Goal: Task Accomplishment & Management: Complete application form

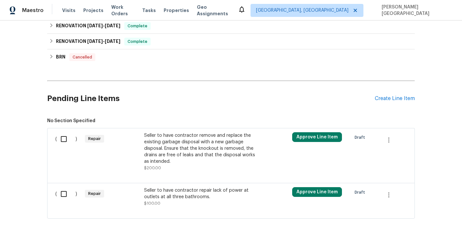
scroll to position [463, 0]
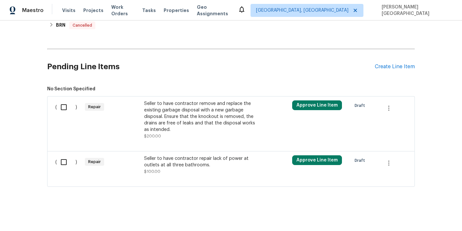
click at [169, 160] on div "Seller to have contractor repair lack of power at outlets at all three bathroom…" at bounding box center [201, 161] width 114 height 13
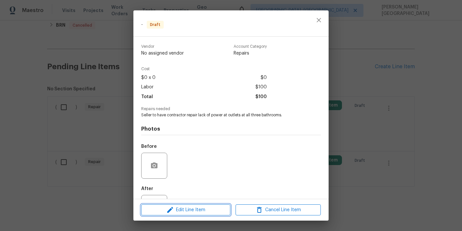
click at [178, 207] on span "Edit Line Item" at bounding box center [185, 210] width 85 height 8
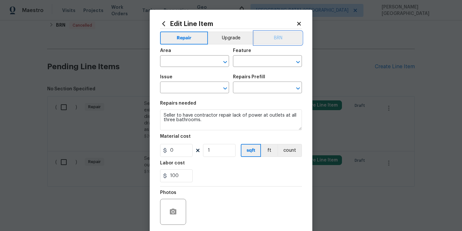
click at [278, 43] on button "BRN" at bounding box center [278, 38] width 48 height 13
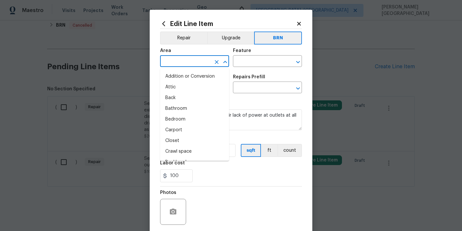
click at [177, 64] on input "text" at bounding box center [185, 62] width 51 height 10
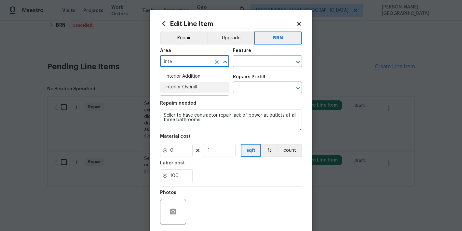
click at [188, 87] on li "Interior Overall" at bounding box center [194, 87] width 69 height 11
type input "Interior Overall"
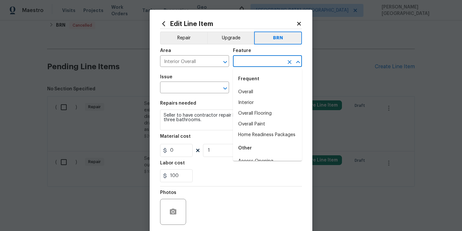
click at [247, 65] on input "text" at bounding box center [258, 62] width 51 height 10
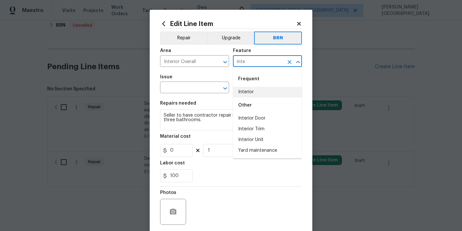
click at [256, 93] on li "Interior" at bounding box center [267, 92] width 69 height 11
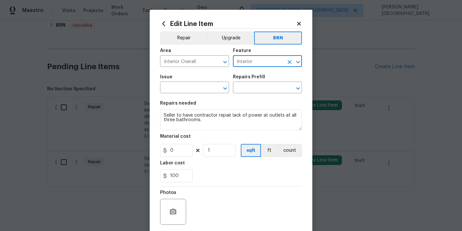
type input "Interior"
click at [170, 94] on span "Issue ​" at bounding box center [194, 84] width 69 height 26
click at [159, 84] on div "Edit Line Item Repair Upgrade BRN Area Interior Overall ​ Feature Interior ​ Is…" at bounding box center [231, 140] width 163 height 261
click at [163, 84] on input "text" at bounding box center [185, 88] width 51 height 10
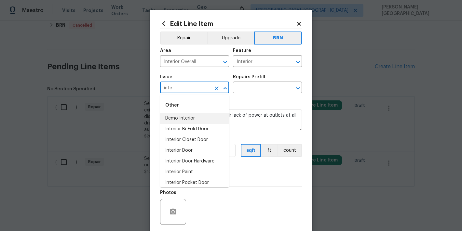
click at [176, 116] on li "Demo Interior" at bounding box center [194, 118] width 69 height 11
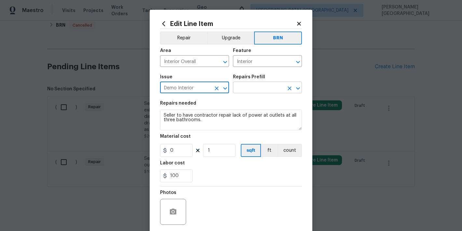
type input "Demo Interior"
click at [240, 88] on input "text" at bounding box center [258, 88] width 51 height 10
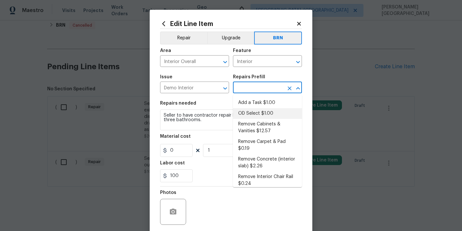
click at [252, 113] on li "OD Select $1.00" at bounding box center [267, 113] width 69 height 11
type input "Demolition"
type input "OD Select $1.00"
type textarea "Refer to the agreed upon scope document for further details."
type input "1"
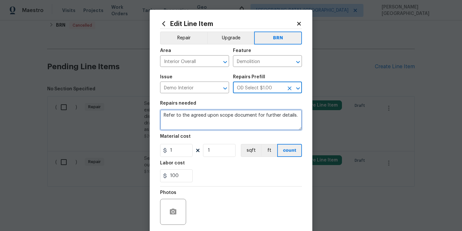
click at [210, 122] on textarea "Refer to the agreed upon scope document for further details." at bounding box center [231, 120] width 142 height 21
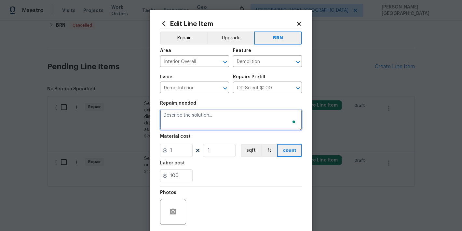
paste textarea "Seller to have contractor repair lack of power at outlets at all three bathroom…"
type textarea "Seller to have contractor repair lack of power at outlets at all three bathroom…"
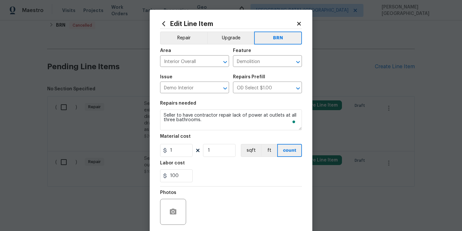
click at [171, 158] on section "Repairs needed Seller to have contractor repair lack of power at outlets at all…" at bounding box center [231, 141] width 142 height 89
click at [181, 147] on input "1" at bounding box center [176, 150] width 33 height 13
type input "0"
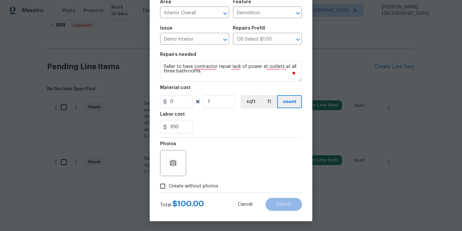
click at [175, 183] on span "Create without photos" at bounding box center [193, 186] width 49 height 7
click at [169, 183] on input "Create without photos" at bounding box center [162, 186] width 12 height 12
checkbox input "true"
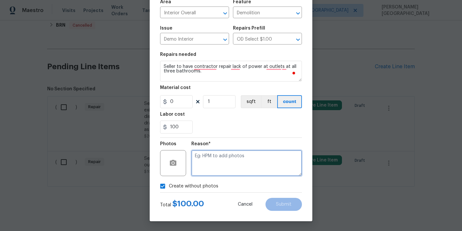
click at [198, 167] on textarea at bounding box center [246, 163] width 111 height 26
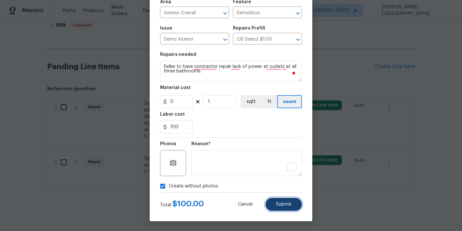
click at [276, 199] on button "Submit" at bounding box center [283, 204] width 36 height 13
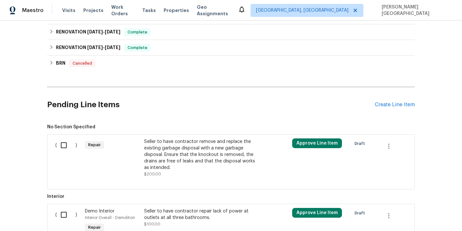
scroll to position [463, 0]
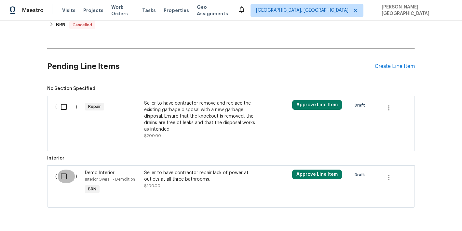
click at [63, 176] on input "checkbox" at bounding box center [66, 177] width 19 height 14
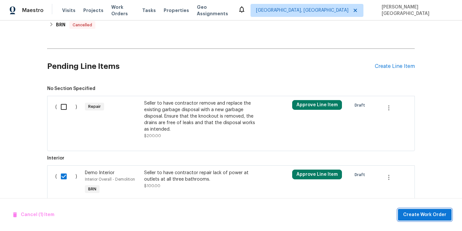
click at [427, 213] on span "Create Work Order" at bounding box center [424, 215] width 43 height 8
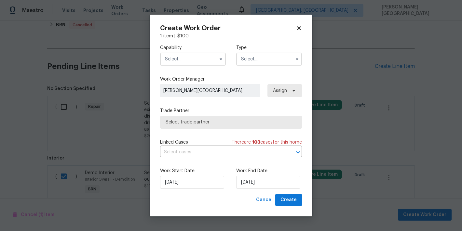
click at [204, 62] on input "text" at bounding box center [193, 59] width 66 height 13
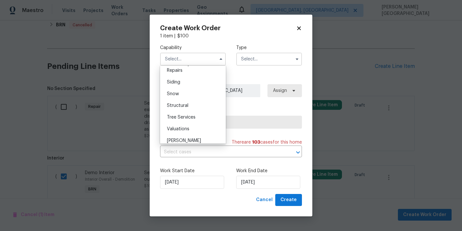
scroll to position [724, 0]
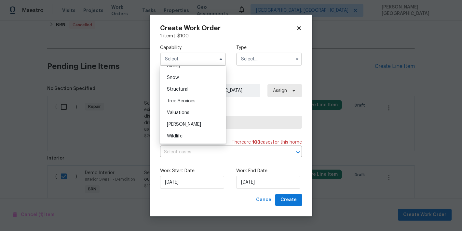
checkbox input "false"
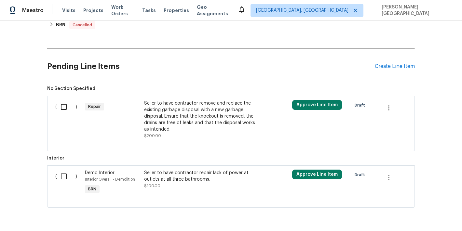
click at [153, 120] on div "Seller to have contractor remove and replace the existing garbage disposal with…" at bounding box center [201, 116] width 114 height 33
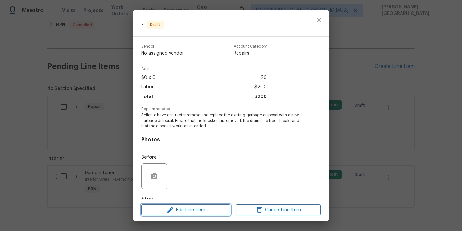
click at [185, 209] on span "Edit Line Item" at bounding box center [185, 210] width 85 height 8
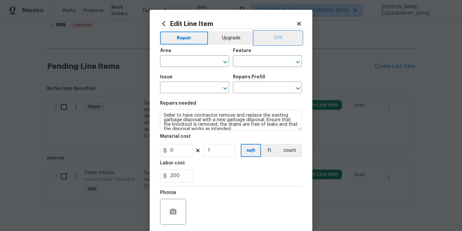
click at [285, 39] on button "BRN" at bounding box center [278, 38] width 48 height 13
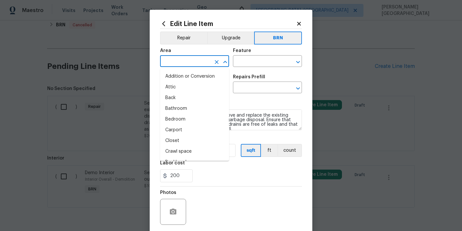
click at [194, 58] on input "text" at bounding box center [185, 62] width 51 height 10
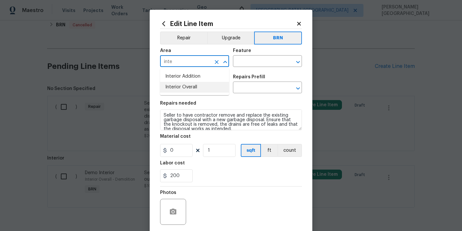
click at [198, 85] on li "Interior Overall" at bounding box center [194, 87] width 69 height 11
type input "Interior Overall"
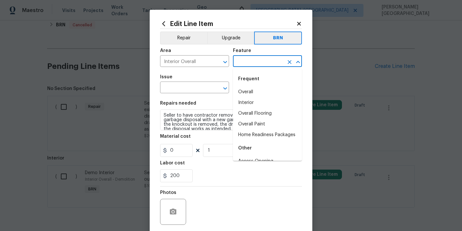
click at [246, 64] on input "text" at bounding box center [258, 62] width 51 height 10
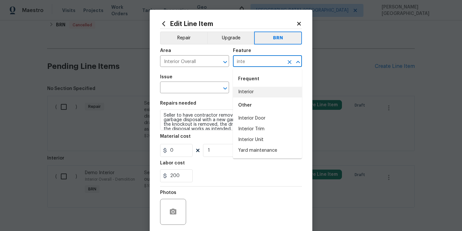
click at [262, 95] on li "Interior" at bounding box center [267, 92] width 69 height 11
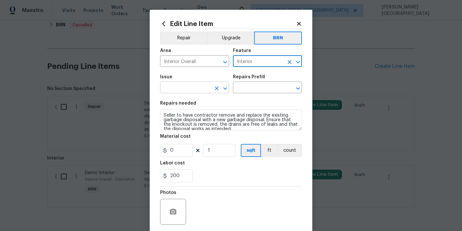
type input "Interior"
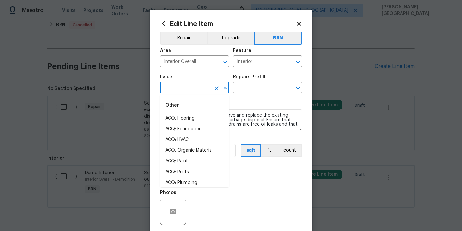
click at [199, 87] on input "text" at bounding box center [185, 88] width 51 height 10
click at [200, 117] on li "Demo Interior" at bounding box center [194, 118] width 69 height 11
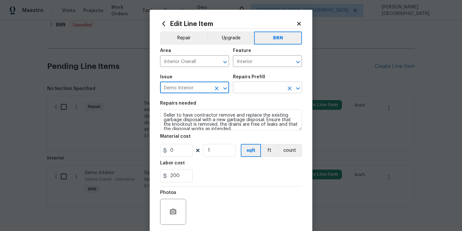
type input "Demo Interior"
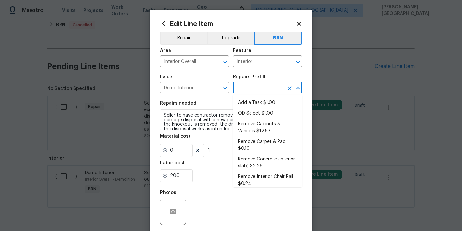
click at [251, 88] on input "text" at bounding box center [258, 88] width 51 height 10
click at [251, 123] on li "Remove Cabinets & Vanities $12.57" at bounding box center [267, 128] width 69 height 18
type input "Demolition"
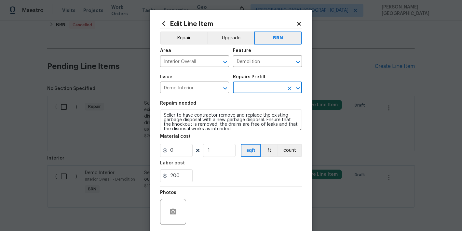
type input "Remove Cabinets & Vanities $12.57"
type textarea "Remove and properly dispose of the cabinetry as outlined by the PM. Ensure that…"
type input "12.57"
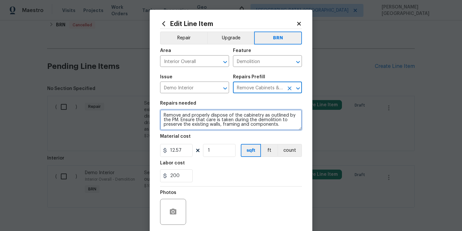
click at [218, 123] on textarea "Remove and properly dispose of the cabinetry as outlined by the PM. Ensure that…" at bounding box center [231, 120] width 142 height 21
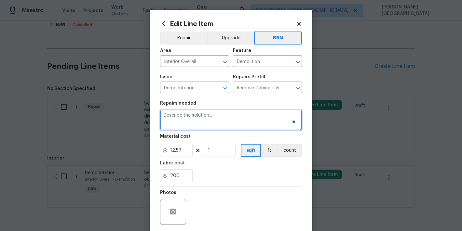
paste textarea "Seller to have contractor remove and replace the existing garbage disposal with…"
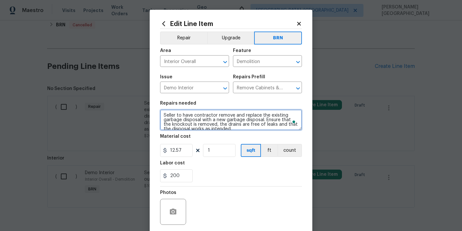
scroll to position [6, 0]
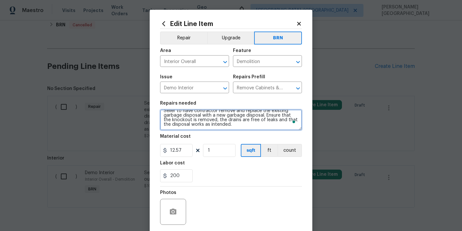
type textarea "Seller to have contractor remove and replace the existing garbage disposal with…"
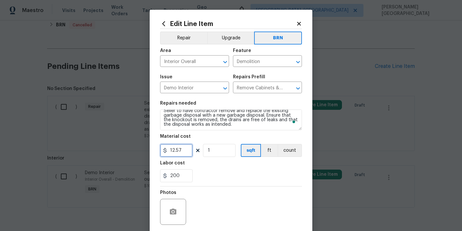
click at [191, 145] on input "12.57" at bounding box center [176, 150] width 33 height 13
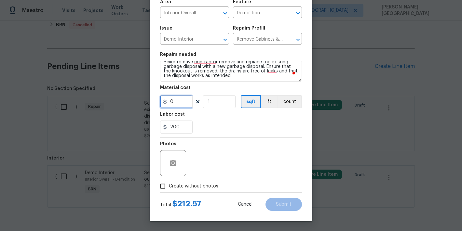
type input "0"
click at [180, 184] on span "Create without photos" at bounding box center [193, 186] width 49 height 7
click at [169, 184] on input "Create without photos" at bounding box center [162, 186] width 12 height 12
checkbox input "true"
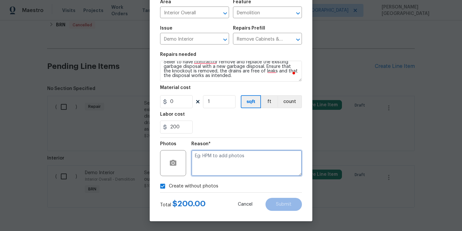
click at [204, 162] on textarea at bounding box center [246, 163] width 111 height 26
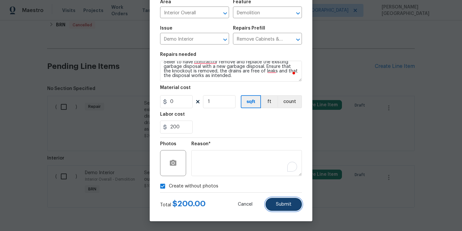
click at [272, 205] on button "Submit" at bounding box center [283, 204] width 36 height 13
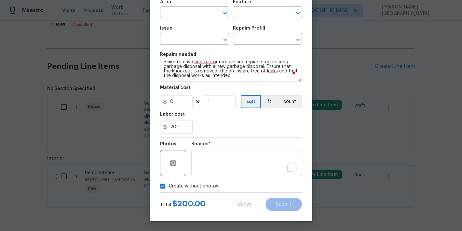
scroll to position [0, 0]
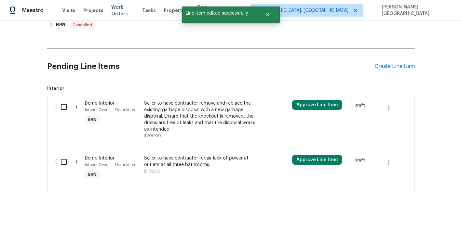
click at [61, 110] on input "checkbox" at bounding box center [66, 107] width 19 height 14
checkbox input "true"
click at [64, 161] on input "checkbox" at bounding box center [66, 162] width 19 height 14
checkbox input "true"
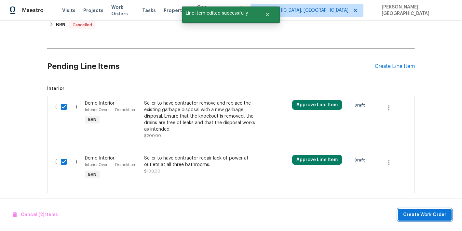
click at [420, 212] on span "Create Work Order" at bounding box center [424, 215] width 43 height 8
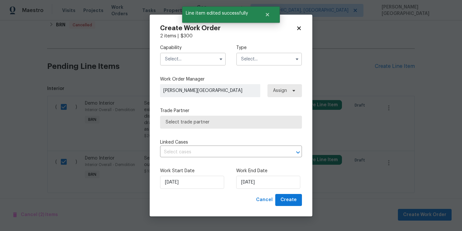
click at [191, 63] on input "text" at bounding box center [193, 59] width 66 height 13
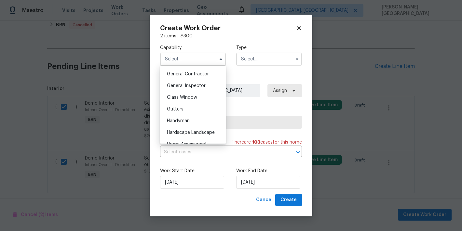
scroll to position [310, 0]
click at [199, 121] on div "Handyman" at bounding box center [193, 121] width 62 height 12
type input "Handyman"
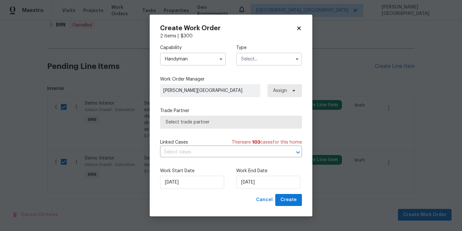
click at [247, 63] on input "text" at bounding box center [269, 59] width 66 height 13
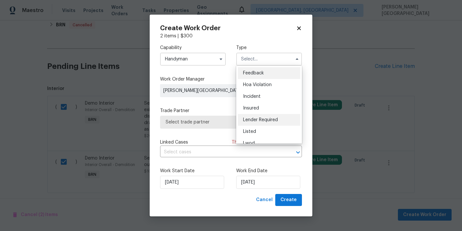
scroll to position [77, 0]
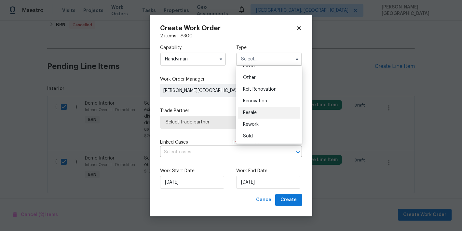
click at [248, 110] on div "Resale" at bounding box center [269, 113] width 62 height 12
type input "Resale"
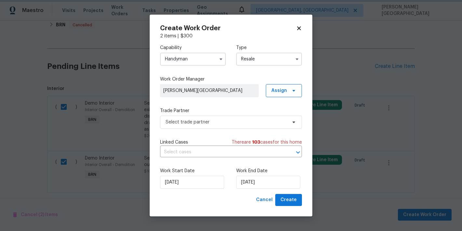
scroll to position [0, 0]
click at [198, 151] on input "text" at bounding box center [222, 152] width 124 height 10
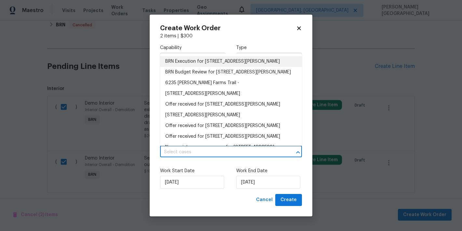
click at [196, 64] on li "BRN Execution for [STREET_ADDRESS][PERSON_NAME]" at bounding box center [231, 61] width 142 height 11
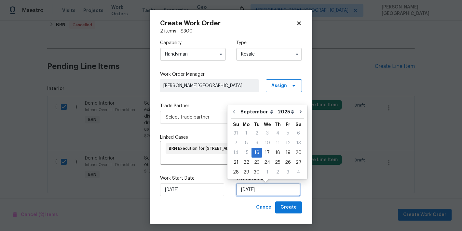
click at [256, 193] on input "[DATE]" at bounding box center [268, 189] width 64 height 13
click at [283, 151] on div "19" at bounding box center [288, 152] width 10 height 9
type input "[DATE]"
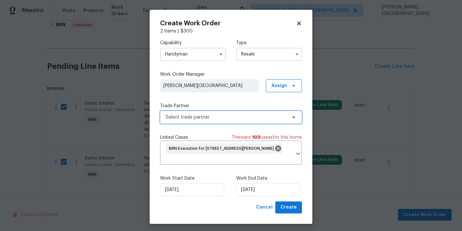
click at [168, 121] on span "Select trade partner" at bounding box center [231, 117] width 142 height 13
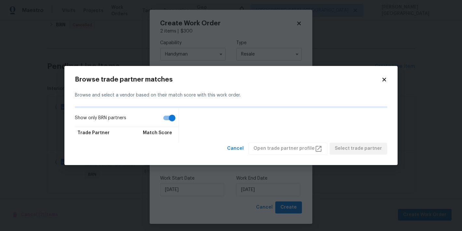
click at [167, 118] on input "Show only BRN partners" at bounding box center [172, 118] width 37 height 12
checkbox input "false"
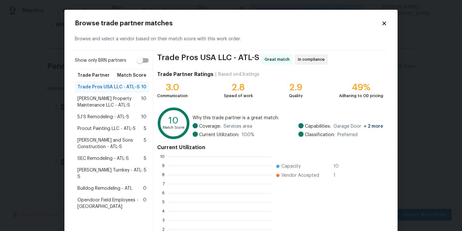
scroll to position [91, 103]
click at [121, 105] on span "[PERSON_NAME] Property Maintenance LLC - ATL-S" at bounding box center [109, 102] width 64 height 13
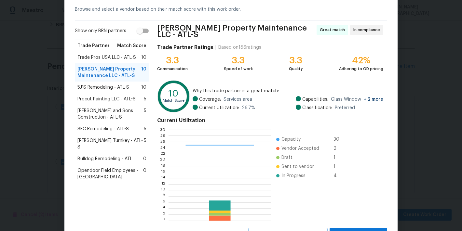
scroll to position [56, 0]
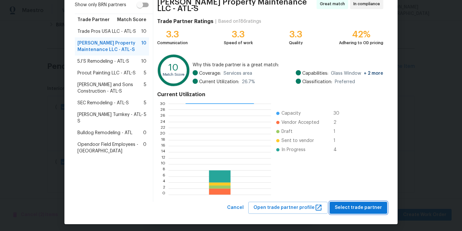
click at [348, 204] on span "Select trade partner" at bounding box center [358, 208] width 47 height 8
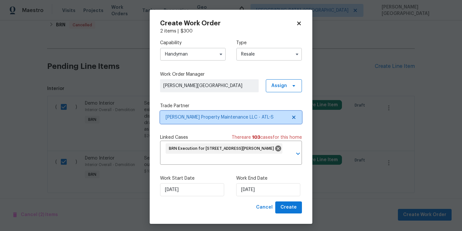
scroll to position [0, 0]
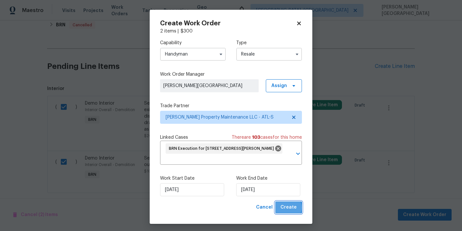
click at [280, 208] on button "Create" at bounding box center [288, 208] width 27 height 12
checkbox input "false"
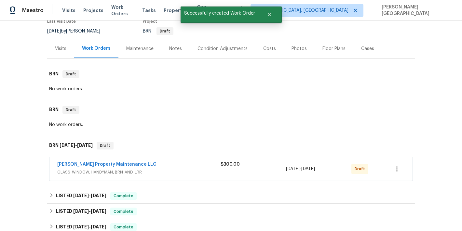
scroll to position [72, 0]
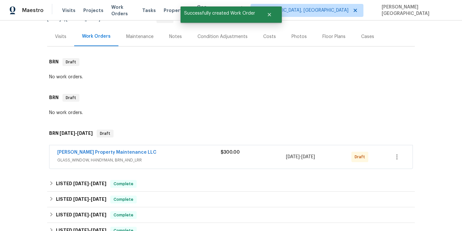
click at [78, 155] on span "[PERSON_NAME] Property Maintenance LLC" at bounding box center [106, 152] width 99 height 7
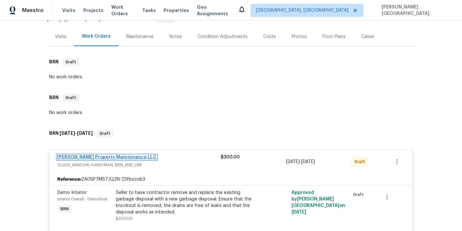
click at [88, 157] on link "[PERSON_NAME] Property Maintenance LLC" at bounding box center [106, 157] width 99 height 5
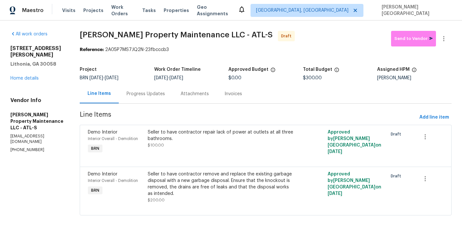
click at [142, 100] on div "Progress Updates" at bounding box center [146, 93] width 54 height 19
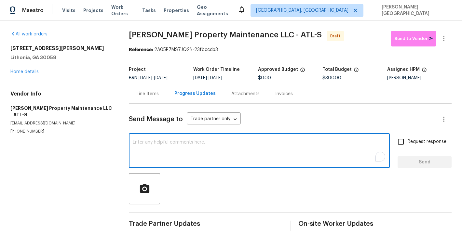
click at [147, 152] on textarea "To enrich screen reader interactions, please activate Accessibility in Grammarl…" at bounding box center [259, 151] width 253 height 23
paste textarea "This is [PERSON_NAME] from Opendoor. Please confirm receipt of the work order d…"
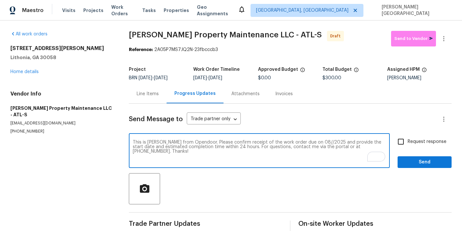
click at [304, 141] on textarea "This is [PERSON_NAME] from Opendoor. Please confirm receipt of the work order d…" at bounding box center [259, 151] width 253 height 23
type textarea "This is [PERSON_NAME] from Opendoor. Please confirm receipt of the work order d…"
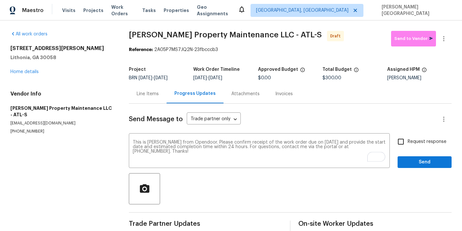
click at [412, 144] on span "Request response" at bounding box center [427, 142] width 39 height 7
click at [408, 144] on input "Request response" at bounding box center [401, 142] width 14 height 14
checkbox input "true"
click at [417, 162] on span "Send" at bounding box center [425, 162] width 44 height 8
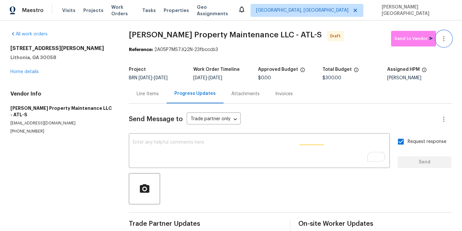
click at [443, 42] on icon "button" at bounding box center [444, 39] width 8 height 8
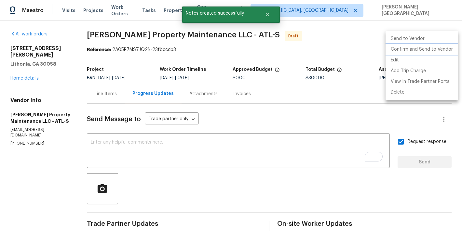
click at [423, 49] on li "Confirm and Send to Vendor" at bounding box center [421, 49] width 73 height 11
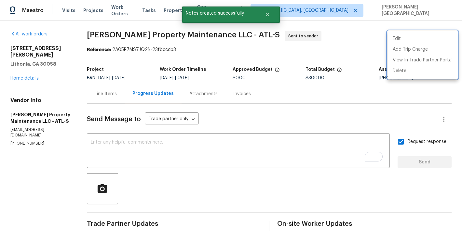
click at [33, 71] on div at bounding box center [231, 115] width 462 height 231
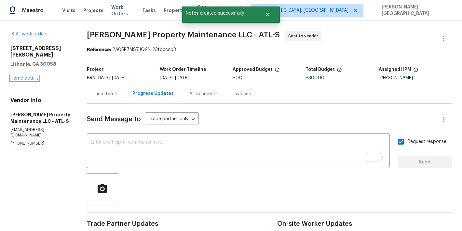
click at [33, 76] on link "Home details" at bounding box center [24, 78] width 28 height 5
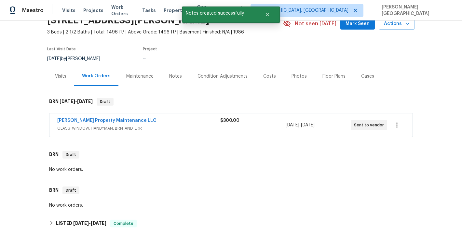
scroll to position [39, 0]
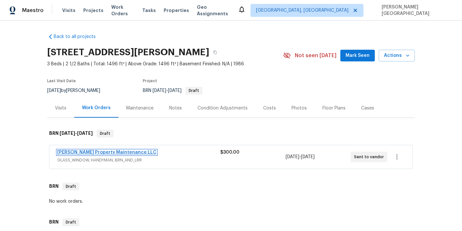
click at [108, 153] on link "[PERSON_NAME] Property Maintenance LLC" at bounding box center [106, 152] width 99 height 5
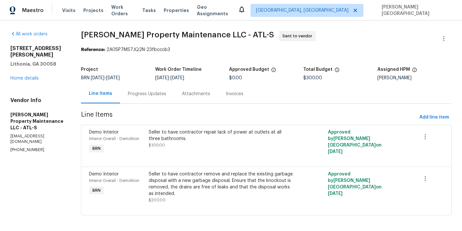
click at [195, 141] on div "Seller to have contractor repair lack of power at outlets at all three bathroom…" at bounding box center [221, 135] width 145 height 13
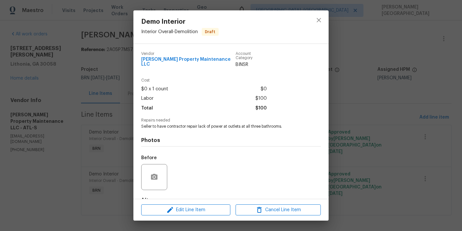
click at [383, 115] on div "Demo Interior Interior Overall - Demolition Draft Vendor [PERSON_NAME] Property…" at bounding box center [231, 115] width 462 height 231
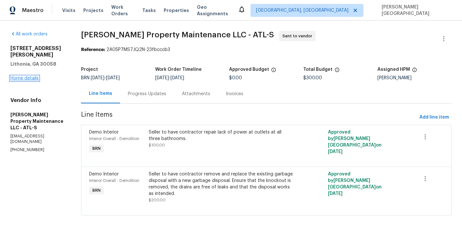
click at [36, 76] on link "Home details" at bounding box center [24, 78] width 28 height 5
